Goal: Information Seeking & Learning: Learn about a topic

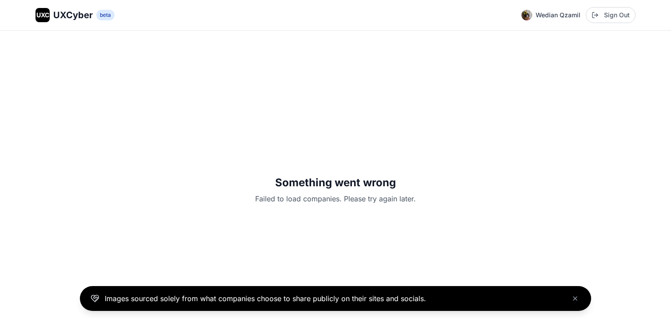
scroll to position [31, 0]
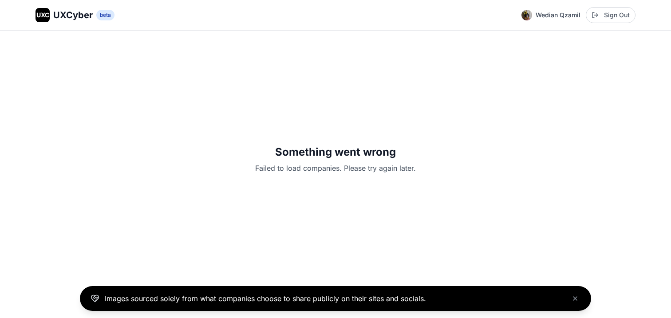
click at [47, 20] on div "UXC" at bounding box center [43, 15] width 14 height 14
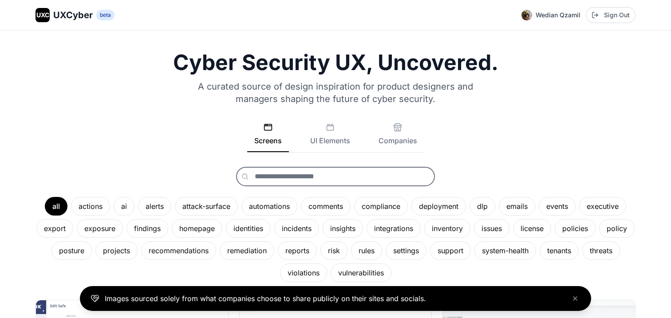
click at [265, 168] on input "text" at bounding box center [335, 177] width 199 height 20
type input "***"
click at [293, 175] on input "***" at bounding box center [335, 177] width 199 height 20
click at [395, 136] on button "Companies" at bounding box center [397, 137] width 53 height 29
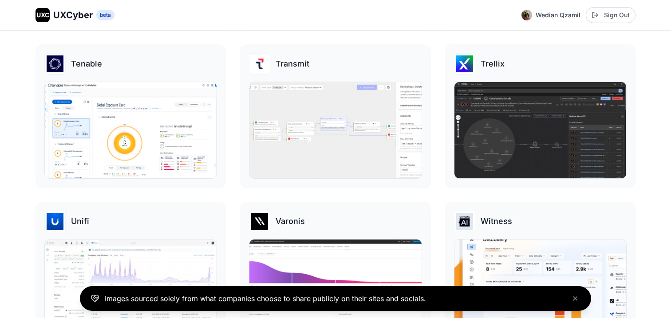
scroll to position [2129, 0]
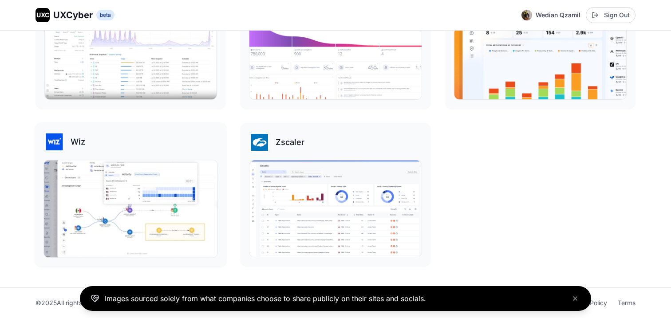
click at [198, 196] on img at bounding box center [131, 208] width 174 height 97
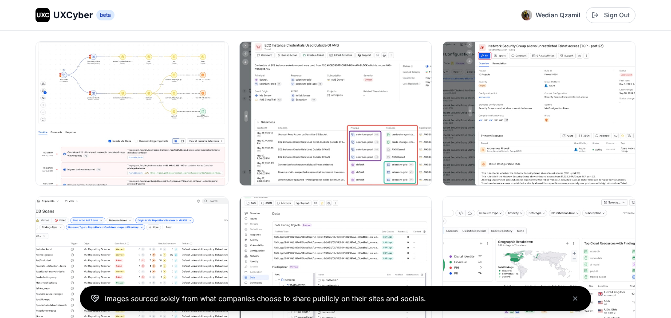
scroll to position [1121, 0]
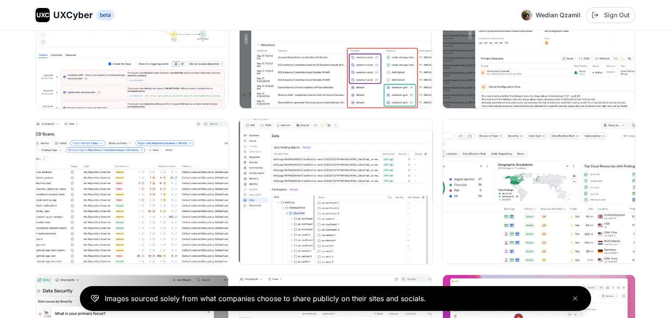
click at [261, 173] on img at bounding box center [335, 191] width 194 height 145
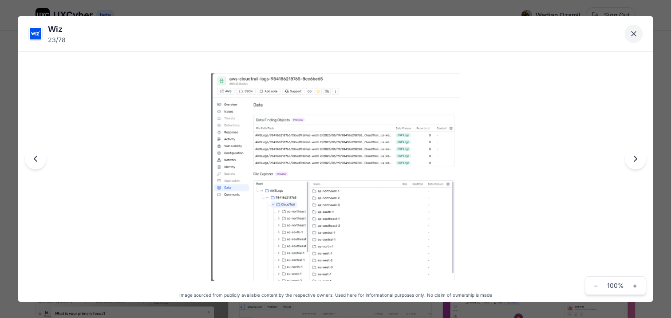
click at [635, 37] on icon "Close lightbox" at bounding box center [633, 33] width 9 height 9
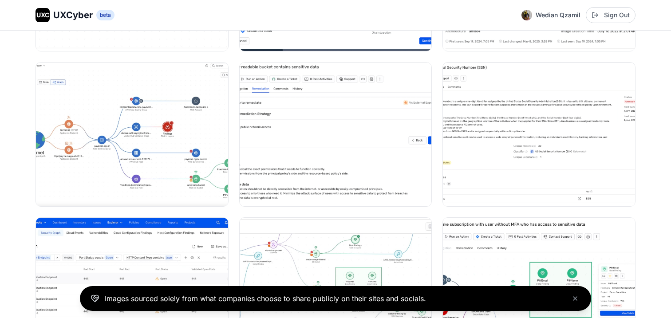
scroll to position [1801, 0]
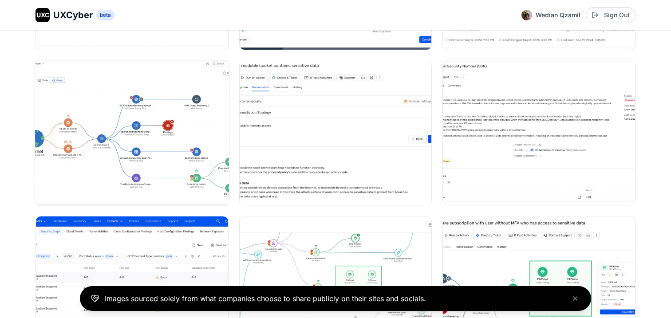
click at [196, 163] on img at bounding box center [132, 133] width 194 height 145
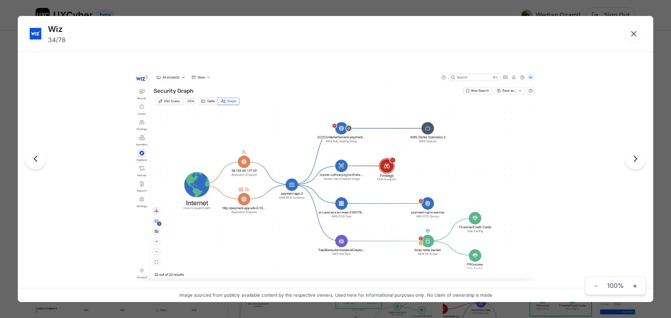
click at [242, 13] on div "Wiz 34 / 78 Image sourced from publicly available content by the respective own…" at bounding box center [335, 159] width 671 height 318
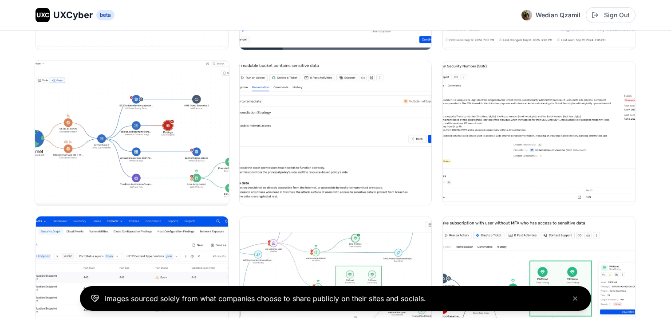
click at [165, 181] on img at bounding box center [132, 133] width 194 height 145
